Goal: Transaction & Acquisition: Subscribe to service/newsletter

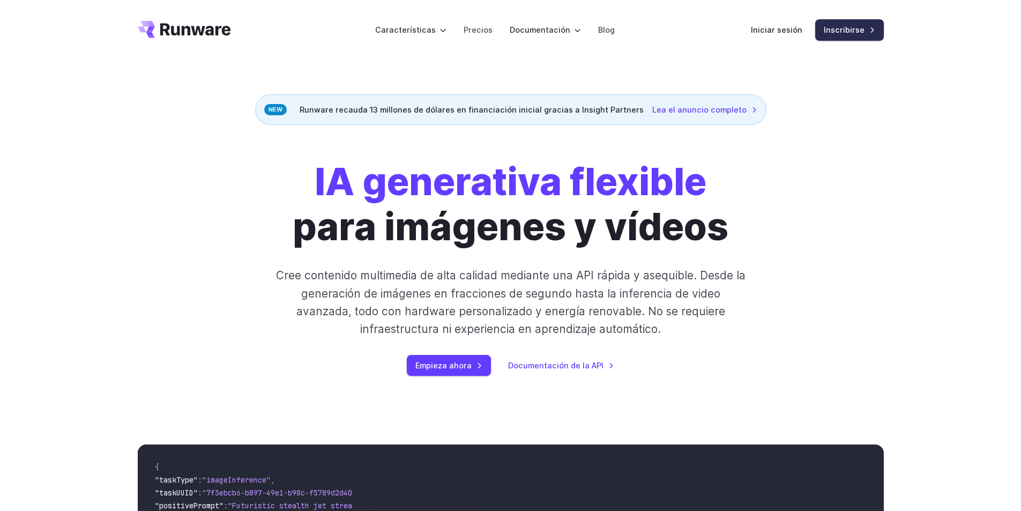
click at [841, 37] on link "Inscribirse" at bounding box center [849, 29] width 69 height 21
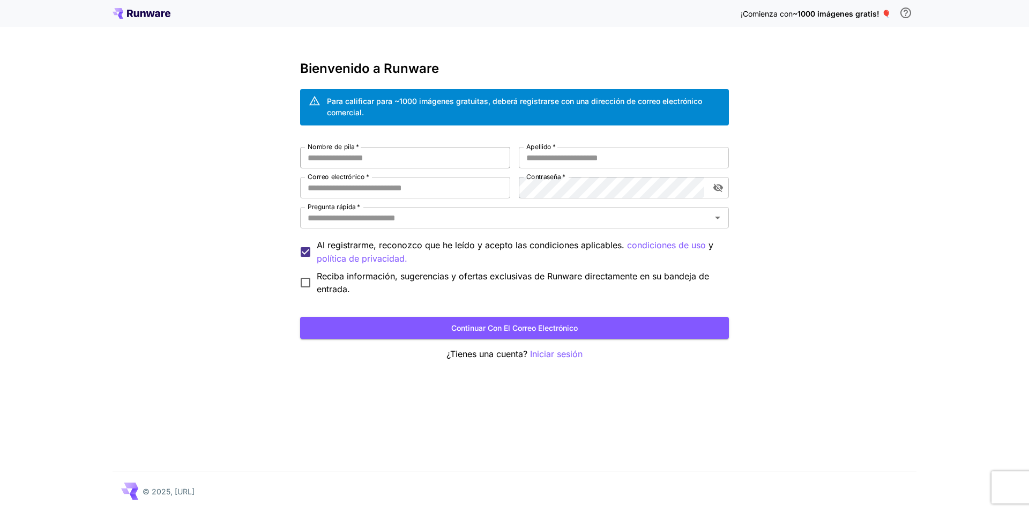
click at [373, 159] on input "Nombre de pila   *" at bounding box center [405, 157] width 210 height 21
type input "**********"
click at [396, 216] on input "Pregunta rápida   *" at bounding box center [505, 217] width 405 height 15
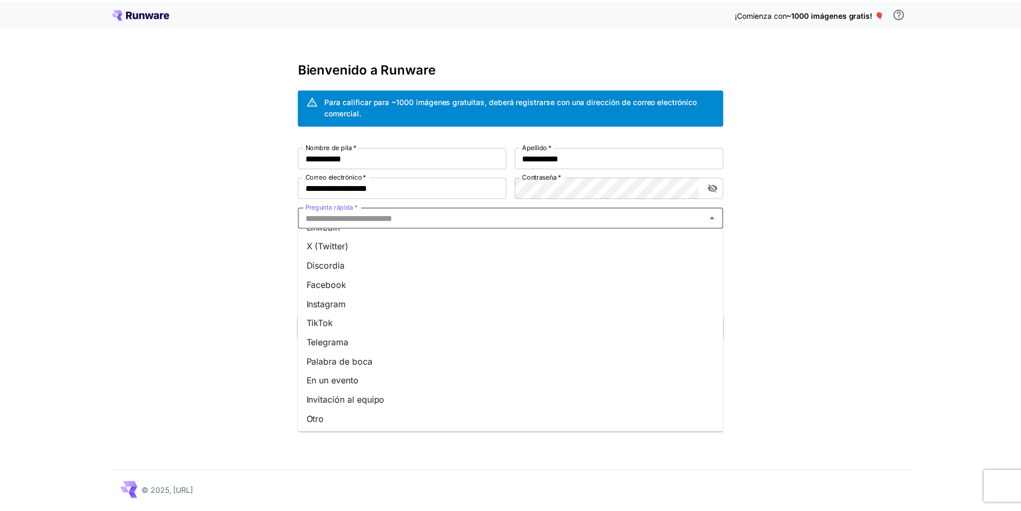
scroll to position [94, 0]
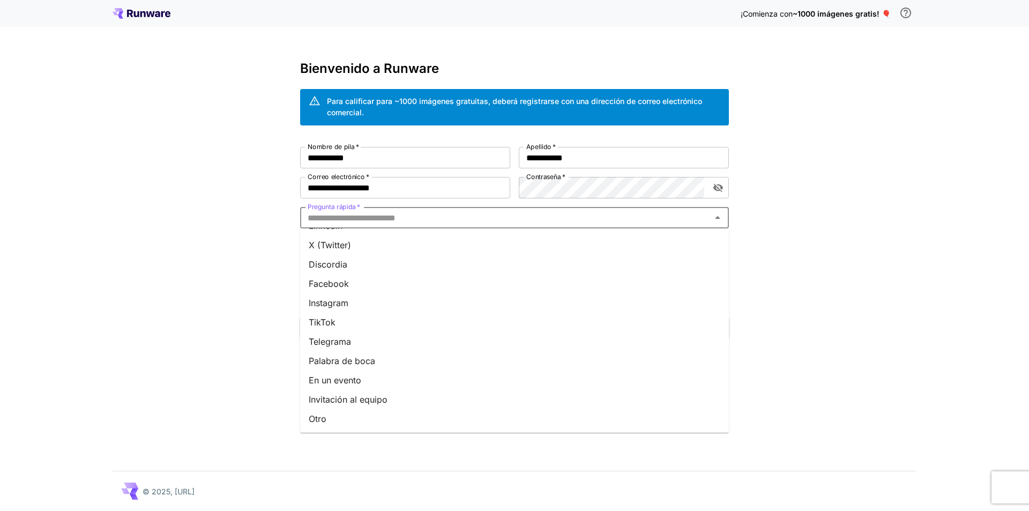
click at [401, 378] on li "En un evento" at bounding box center [514, 379] width 429 height 19
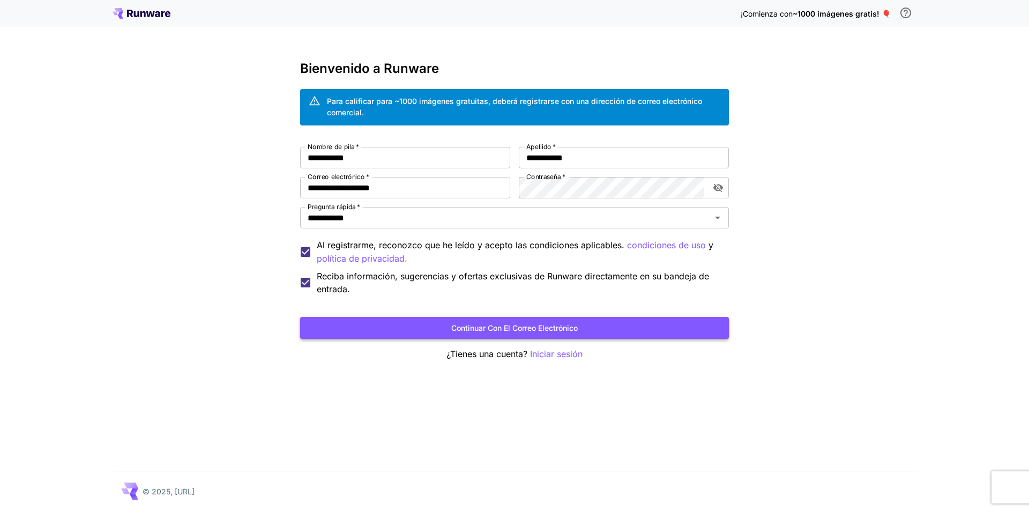
click at [411, 324] on button "Continuar con el correo electrónico" at bounding box center [514, 328] width 429 height 22
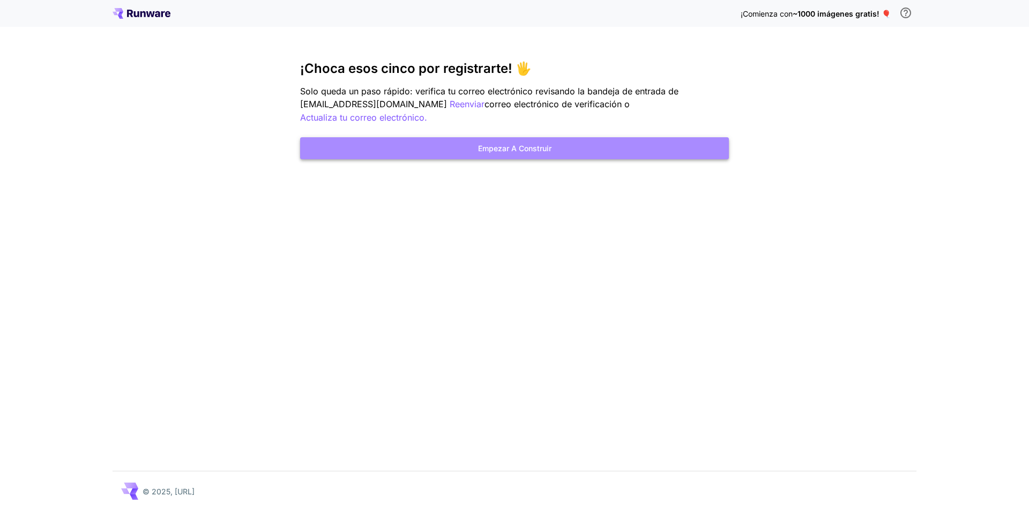
click at [496, 144] on font "Empezar a construir" at bounding box center [514, 148] width 73 height 9
